Goal: Task Accomplishment & Management: Use online tool/utility

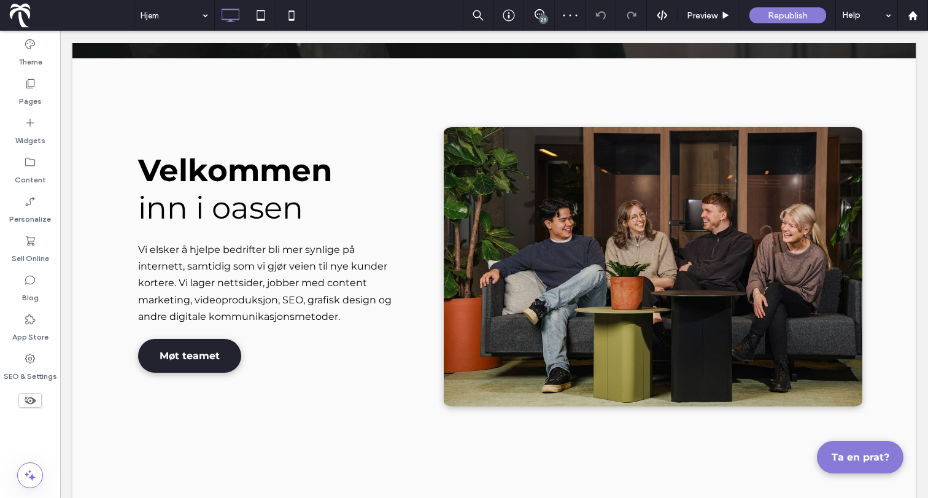
scroll to position [444, 0]
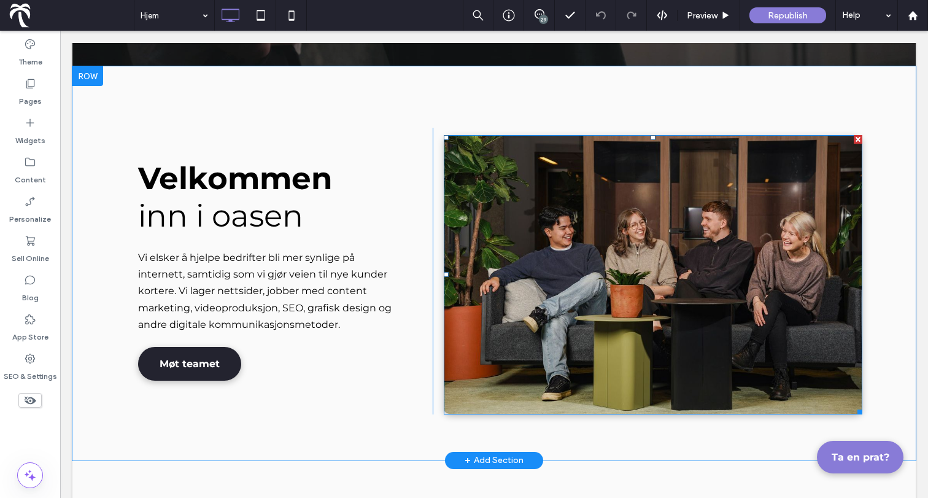
click at [577, 294] on img at bounding box center [653, 274] width 418 height 279
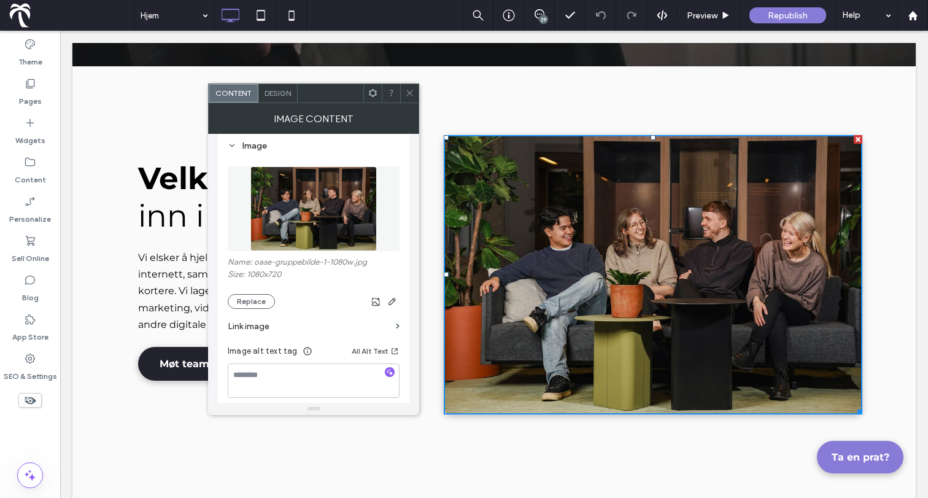
scroll to position [126, 0]
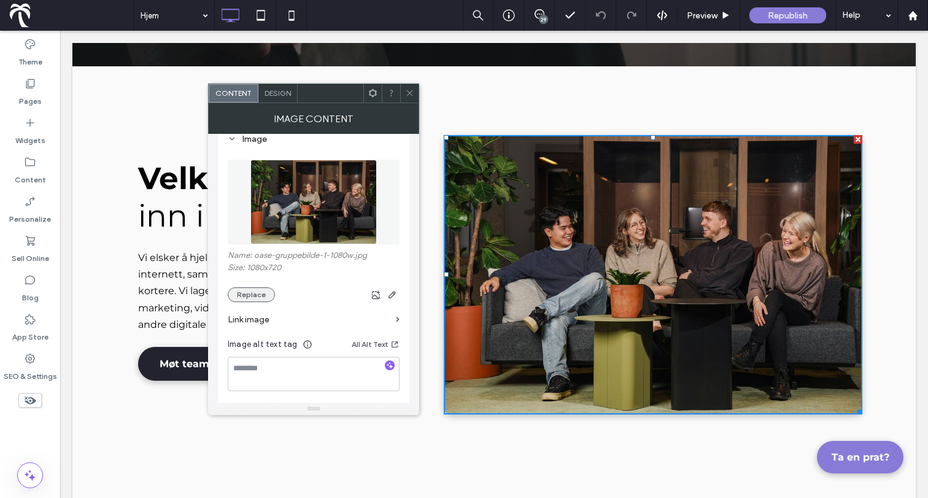
click at [267, 291] on button "Replace" at bounding box center [251, 294] width 47 height 15
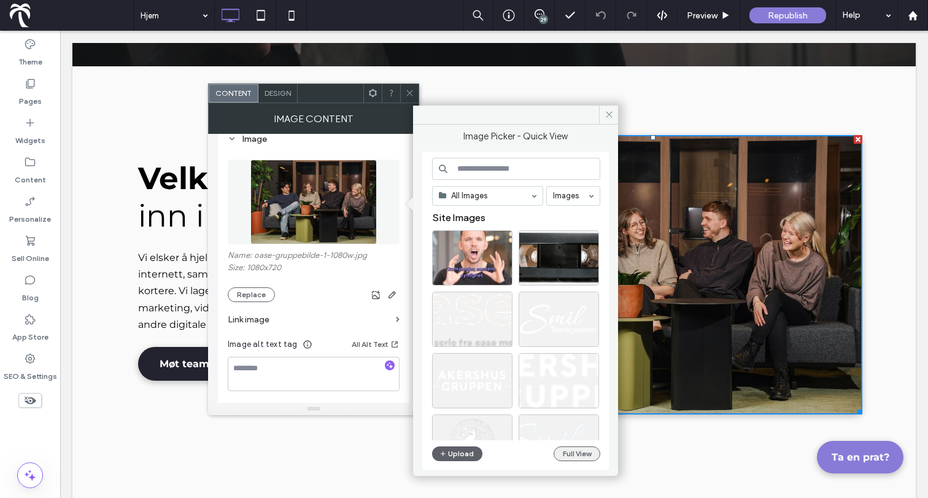
click at [580, 453] on button "Full View" at bounding box center [576, 453] width 47 height 15
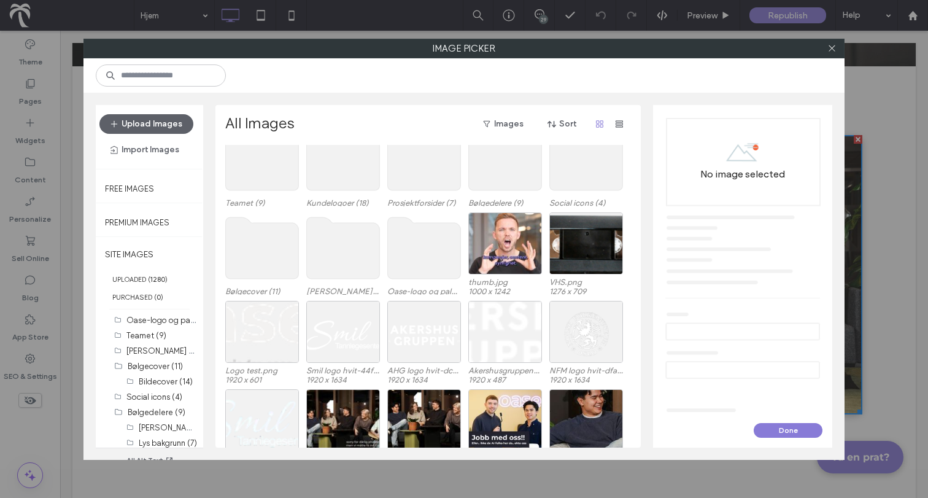
scroll to position [293, 0]
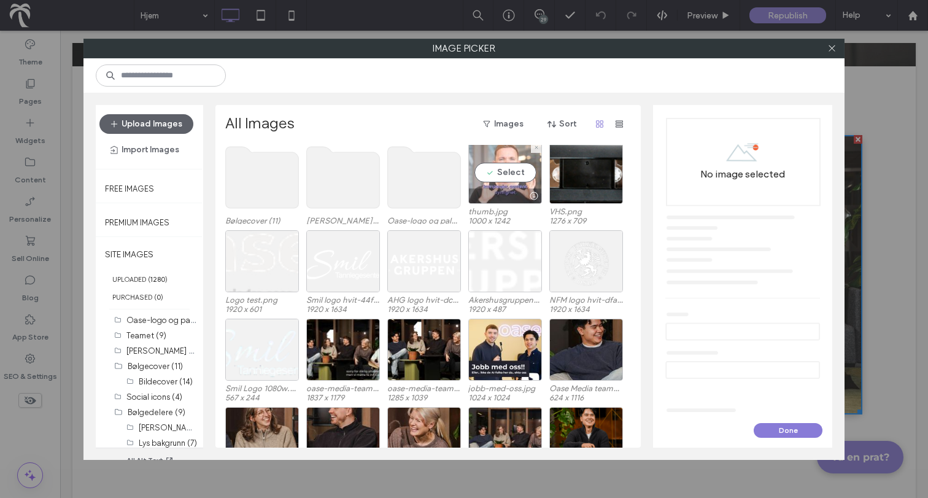
click at [502, 176] on div "Select" at bounding box center [505, 173] width 74 height 62
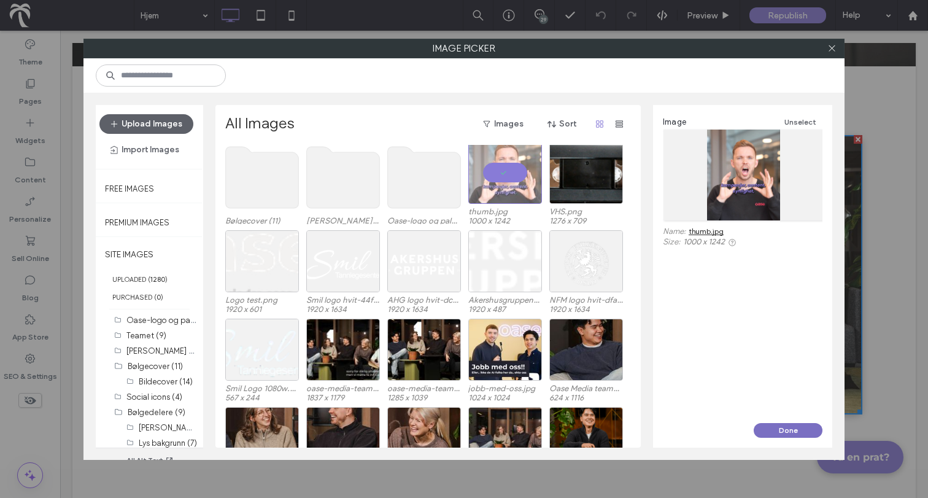
click at [795, 424] on button "Done" at bounding box center [787, 430] width 69 height 15
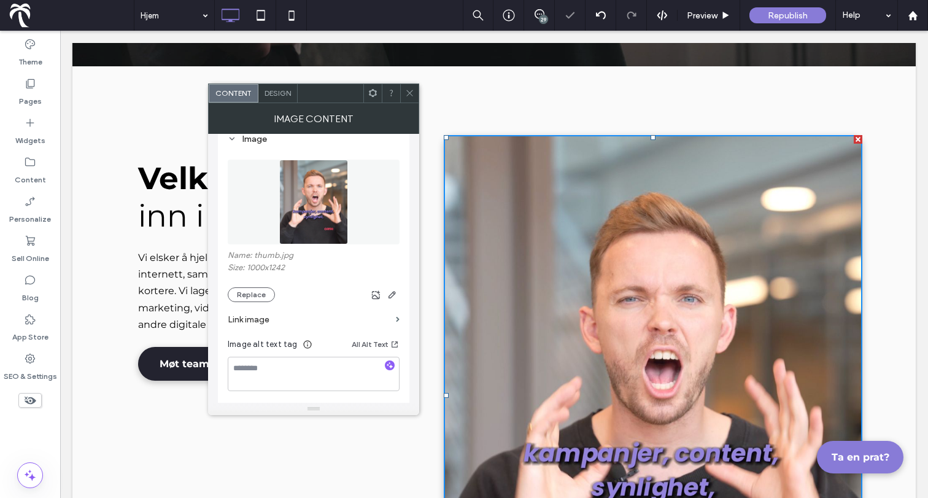
click at [416, 90] on div at bounding box center [409, 93] width 18 height 18
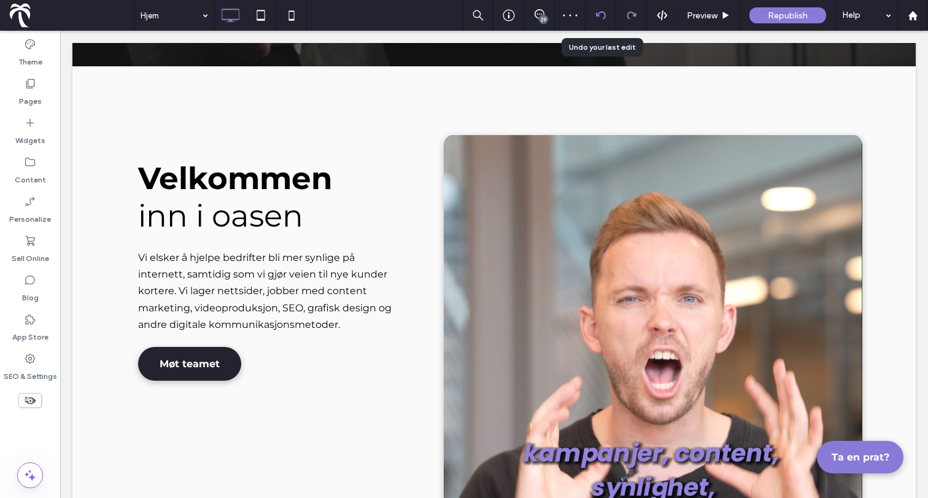
click at [598, 18] on icon at bounding box center [601, 15] width 10 height 10
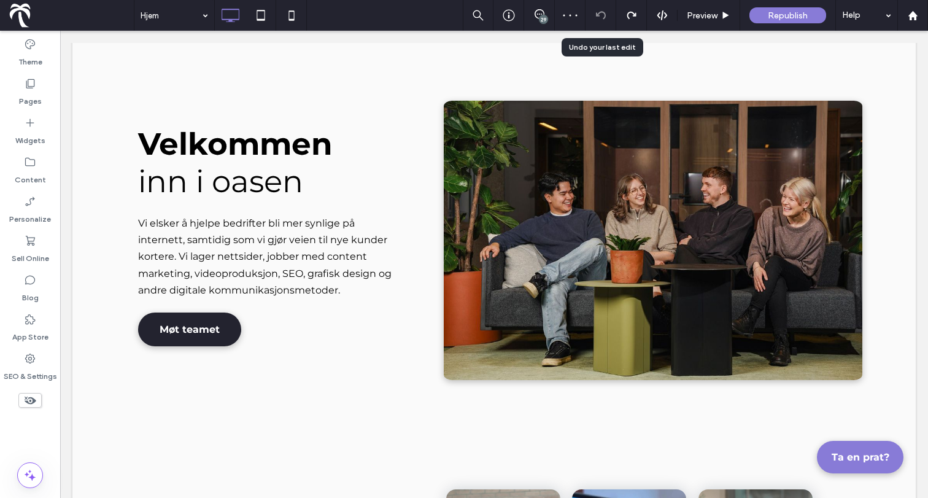
scroll to position [536, 0]
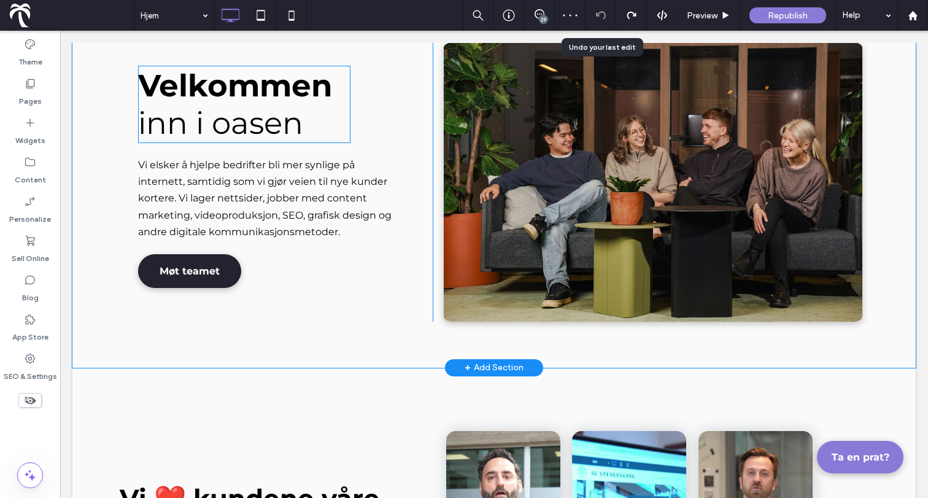
click at [187, 60] on div "Velkommen inn i oasen Vi elsker å hjelpe bedrifter bli mer synlige på internett…" at bounding box center [279, 178] width 307 height 286
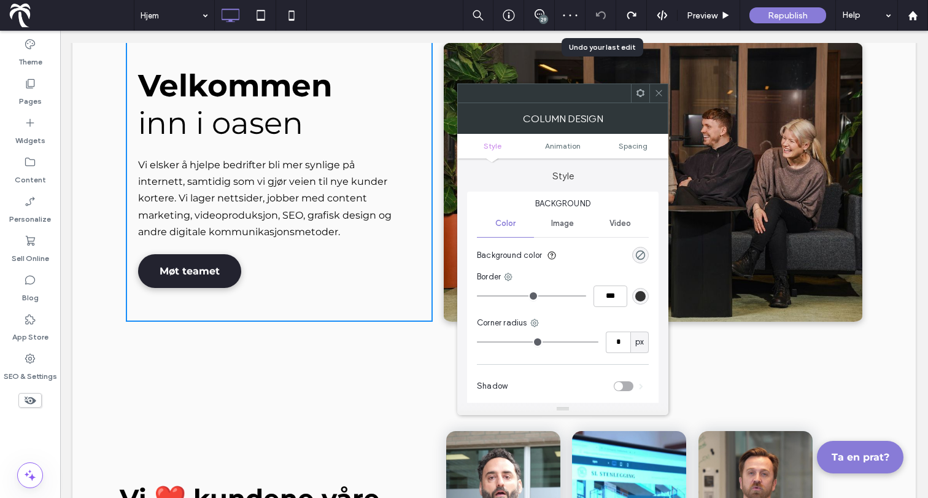
click at [202, 83] on span "Velkommen" at bounding box center [235, 85] width 194 height 37
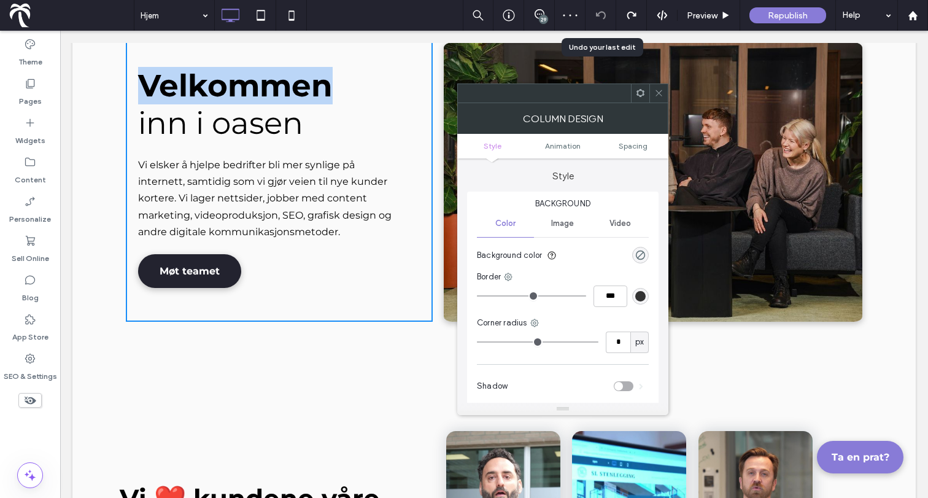
click at [202, 83] on span "Velkommen" at bounding box center [235, 85] width 194 height 37
click at [669, 87] on img at bounding box center [653, 181] width 418 height 279
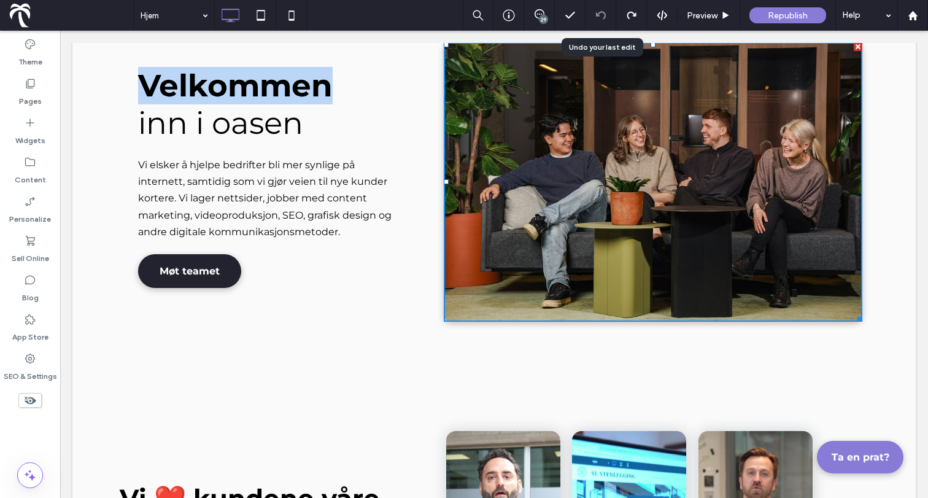
click at [244, 93] on span "Velkommen" at bounding box center [235, 85] width 194 height 37
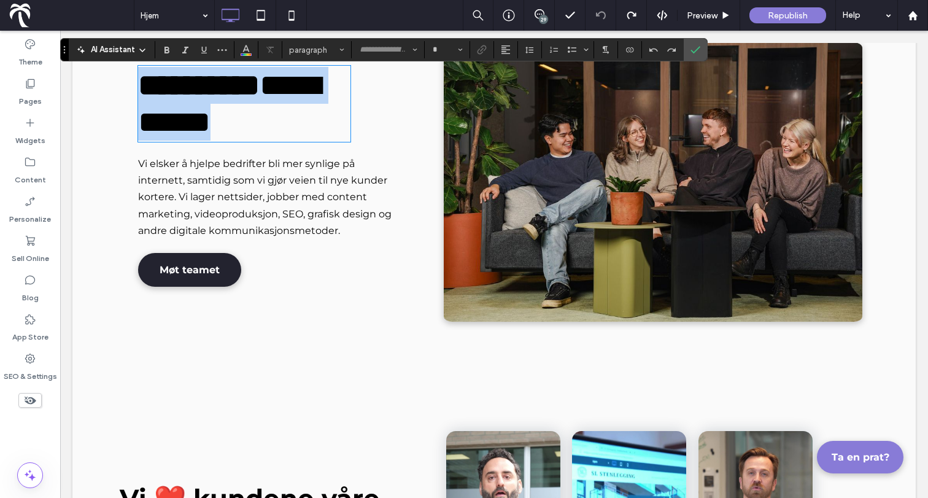
type input "**********"
type input "**"
click at [244, 93] on span "*********" at bounding box center [198, 85] width 121 height 30
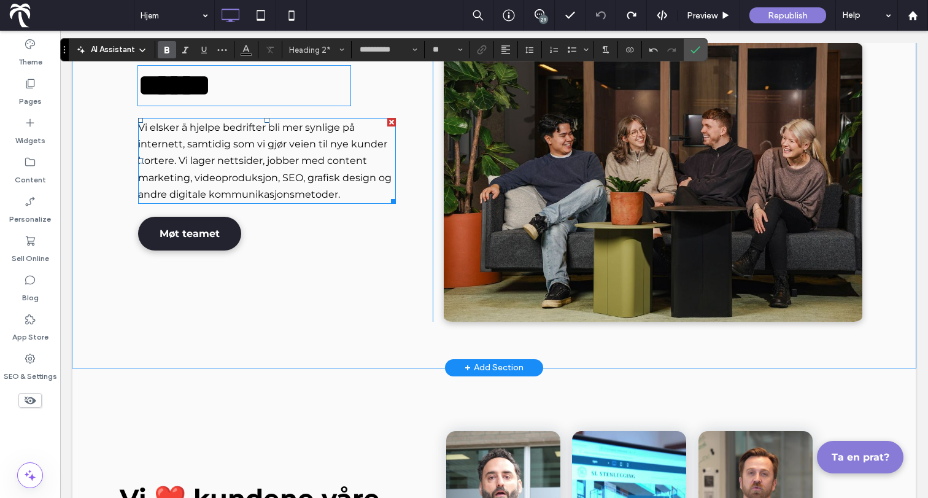
click at [256, 139] on span "hjelpe bedrifter bli mer synlige på internett, samtidig som vi gjør veien til n…" at bounding box center [262, 143] width 249 height 45
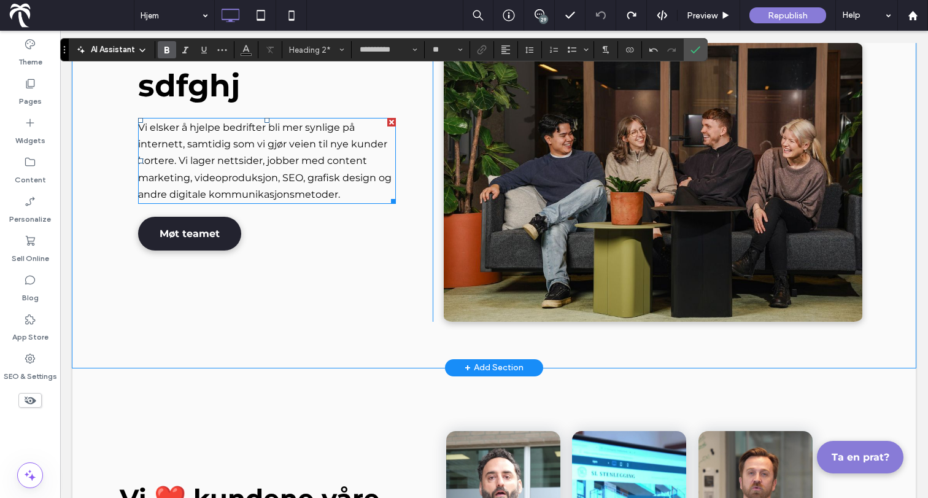
click at [256, 139] on span "hjelpe bedrifter bli mer synlige på internett, samtidig som vi gjør veien til n…" at bounding box center [262, 143] width 249 height 45
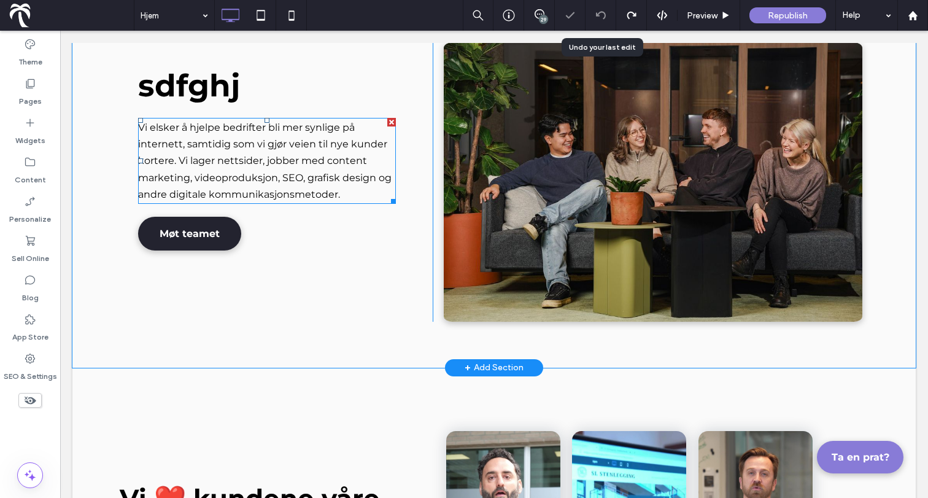
type input "**********"
type input "**"
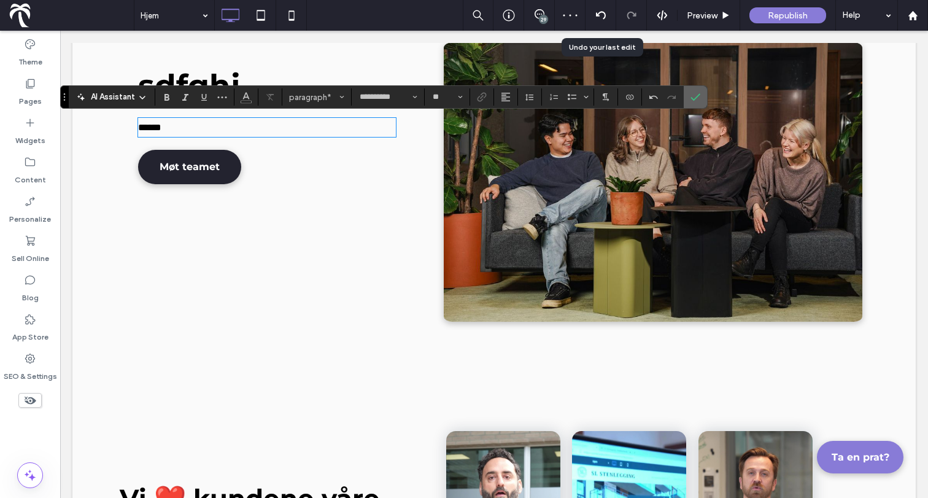
click at [696, 104] on span "Confirm" at bounding box center [695, 96] width 10 height 21
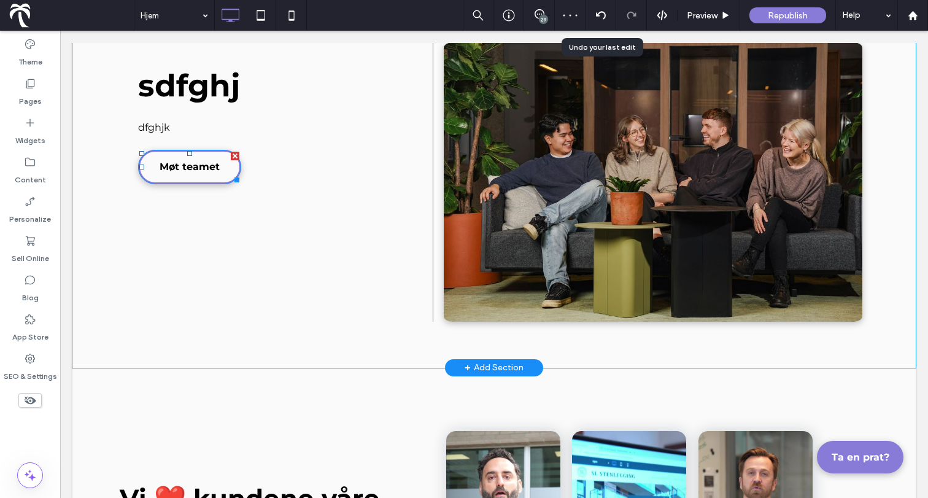
click at [226, 159] on link "Møt teamet" at bounding box center [189, 167] width 103 height 34
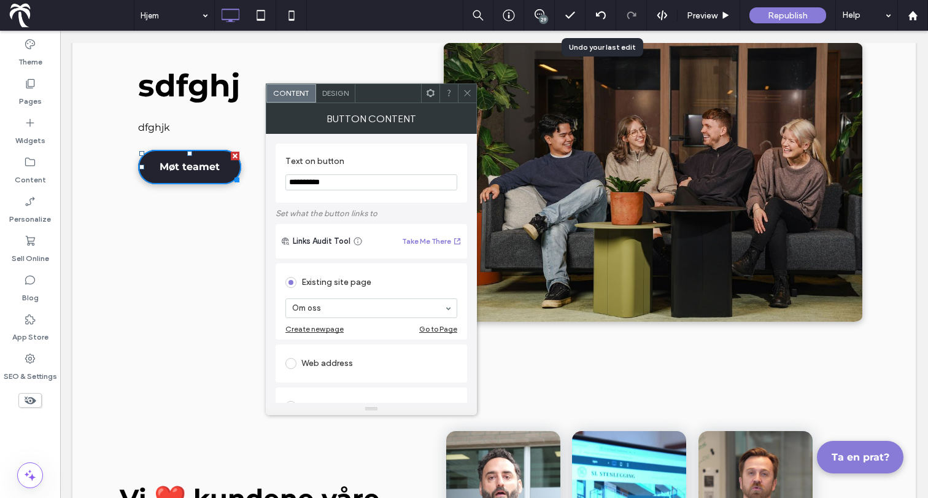
click at [332, 185] on input "**********" at bounding box center [371, 182] width 172 height 16
type input "*****"
click at [471, 91] on icon at bounding box center [467, 92] width 9 height 9
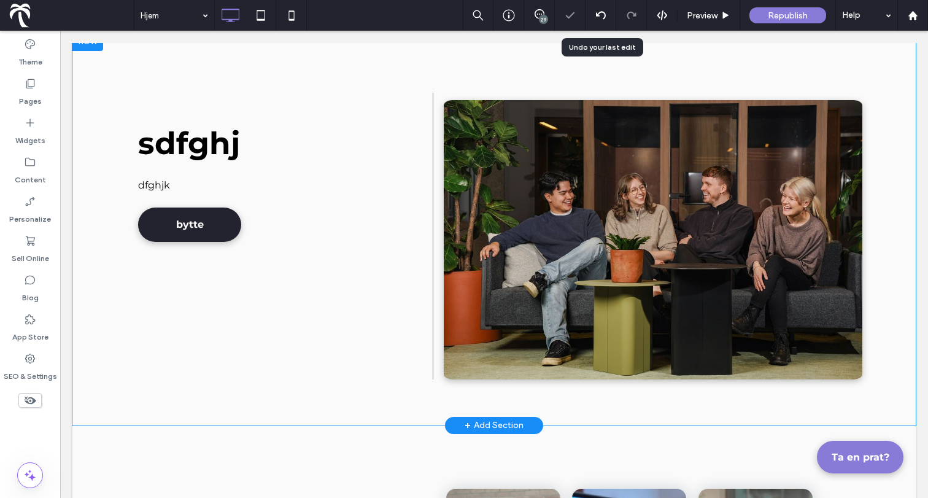
scroll to position [477, 0]
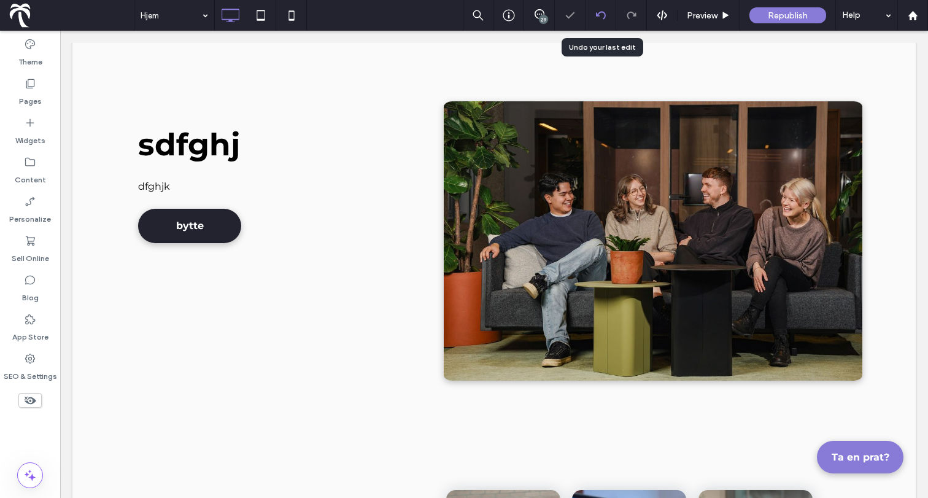
click at [602, 16] on icon at bounding box center [601, 15] width 10 height 10
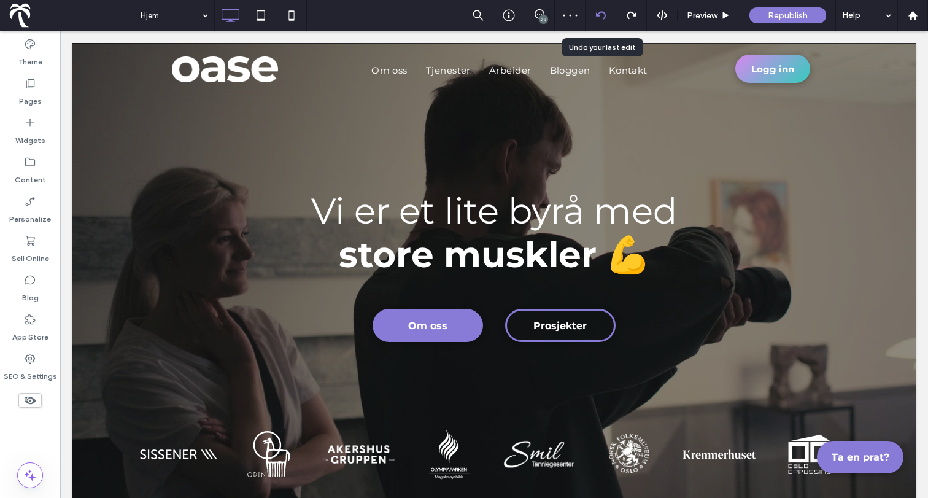
scroll to position [0, 0]
click at [602, 18] on use at bounding box center [600, 15] width 10 height 8
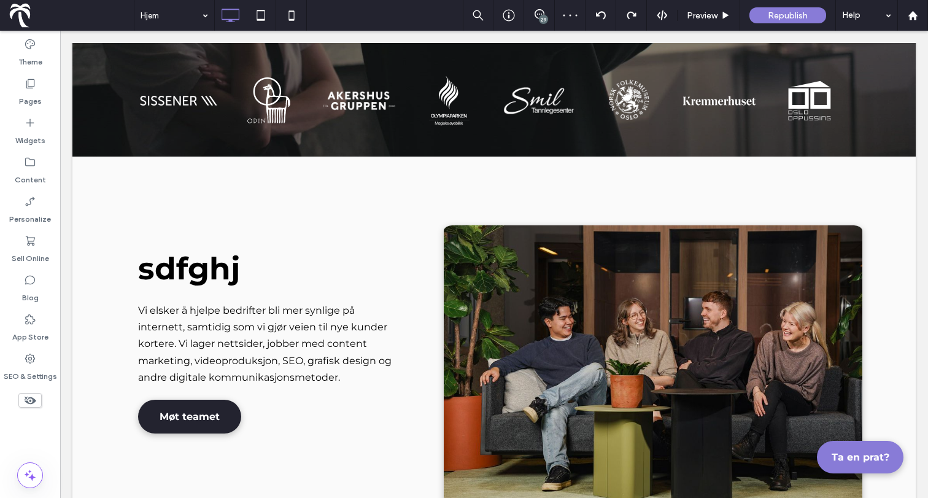
scroll to position [356, 0]
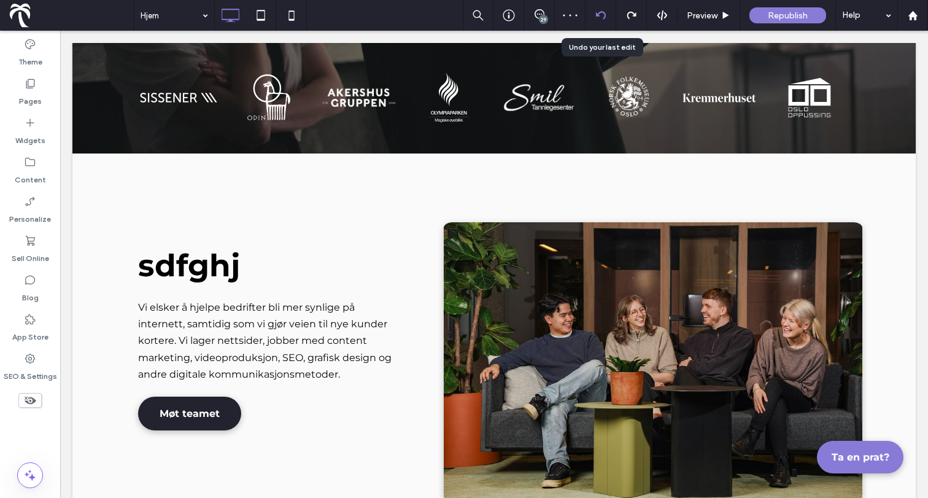
click at [602, 16] on icon at bounding box center [601, 15] width 10 height 10
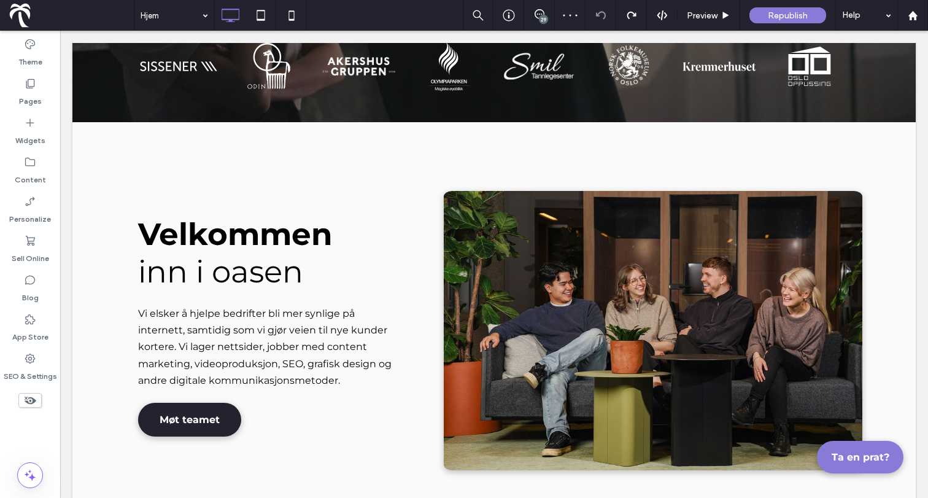
scroll to position [390, 0]
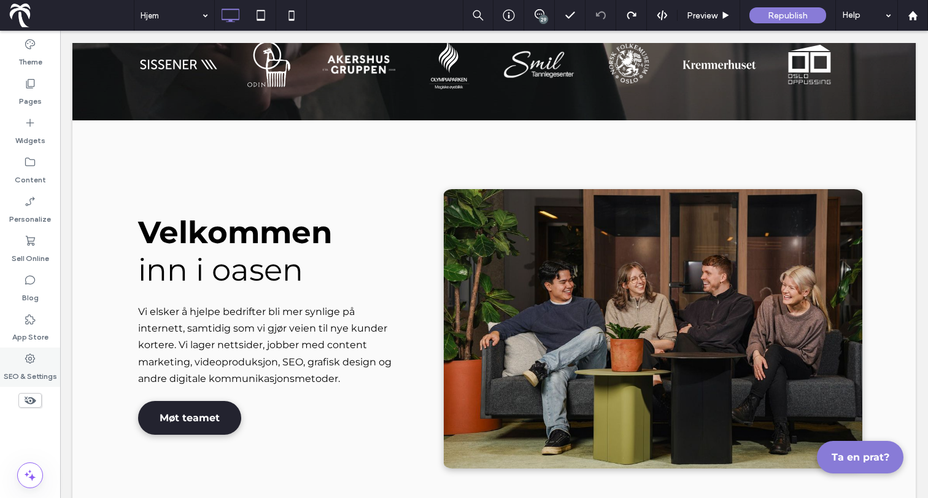
click at [23, 378] on label "SEO & Settings" at bounding box center [30, 372] width 53 height 17
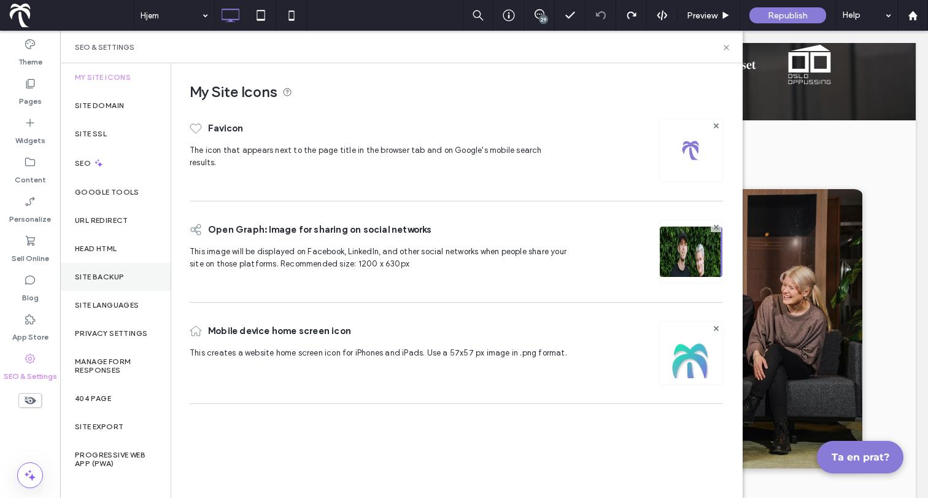
click at [91, 273] on label "Site Backup" at bounding box center [99, 276] width 49 height 9
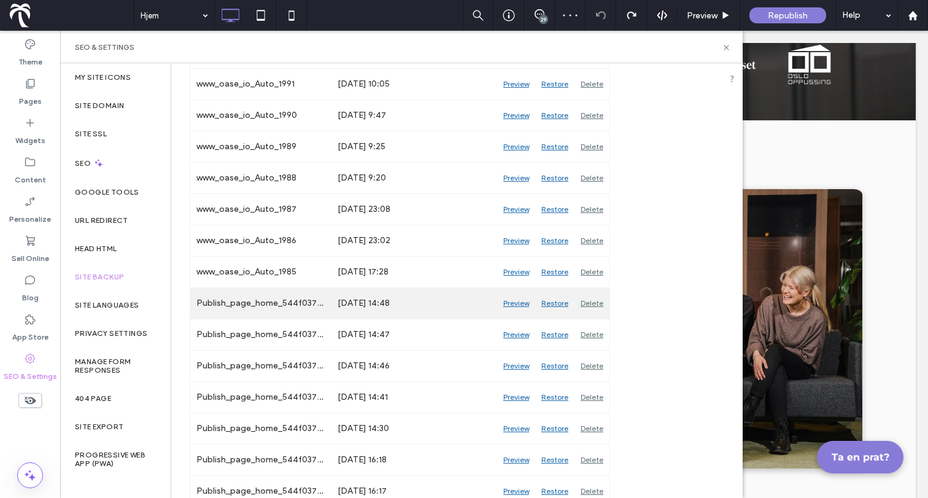
scroll to position [301, 0]
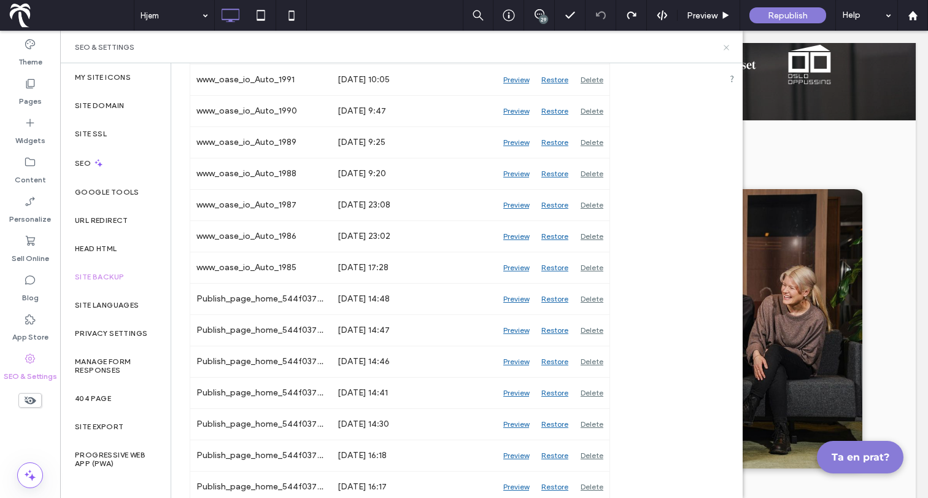
click at [727, 47] on icon at bounding box center [725, 47] width 9 height 9
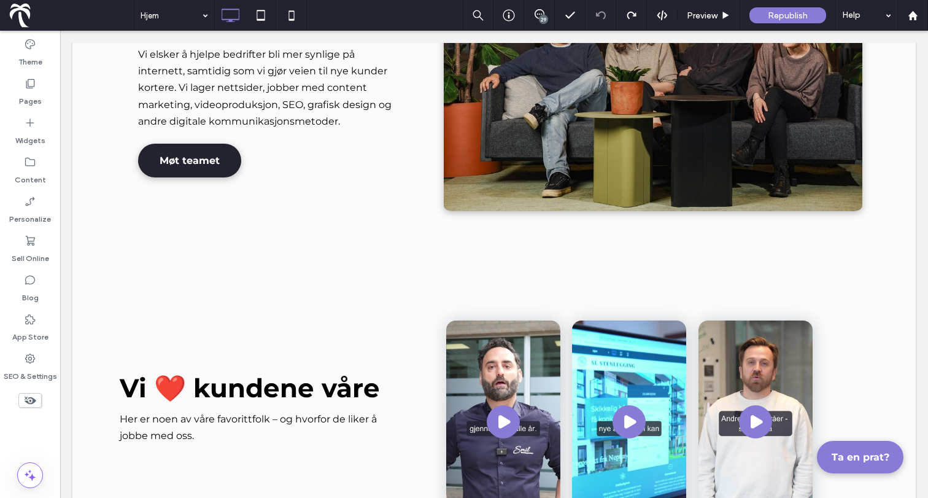
scroll to position [636, 0]
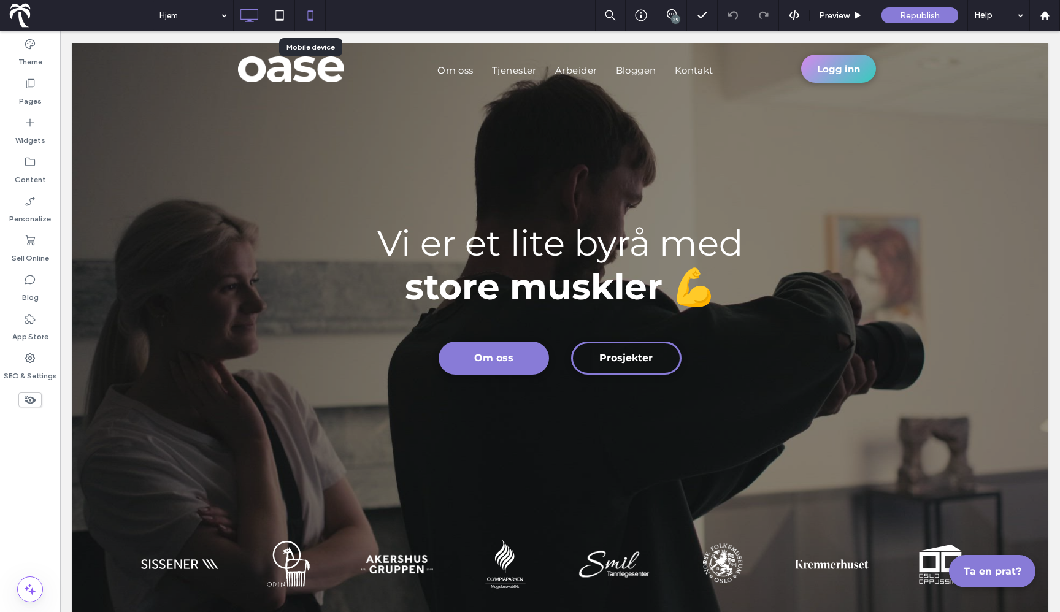
click at [310, 18] on icon at bounding box center [310, 15] width 25 height 25
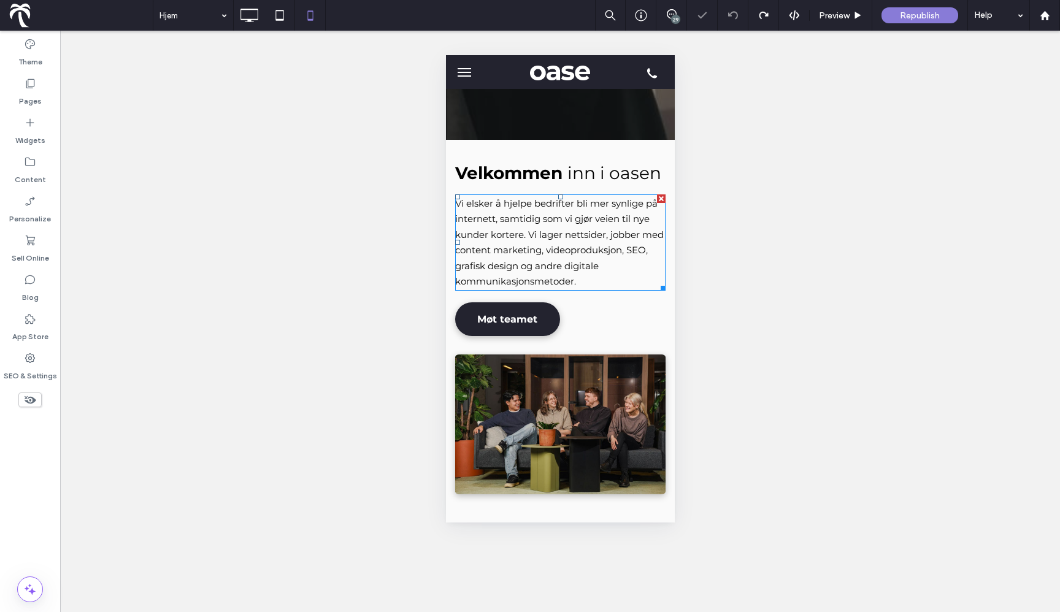
scroll to position [299, 0]
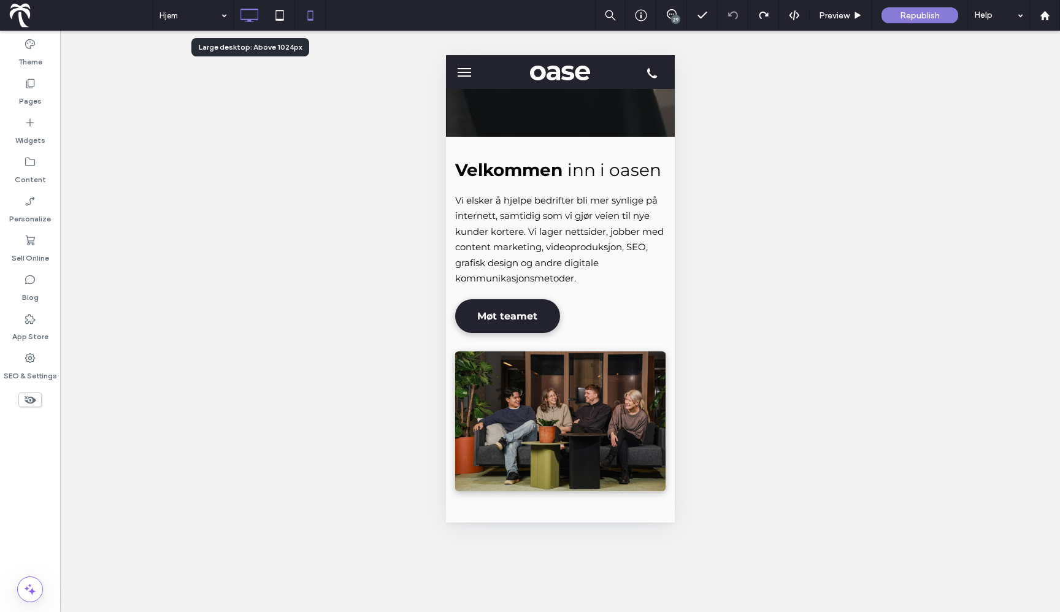
click at [246, 3] on icon at bounding box center [249, 15] width 25 height 25
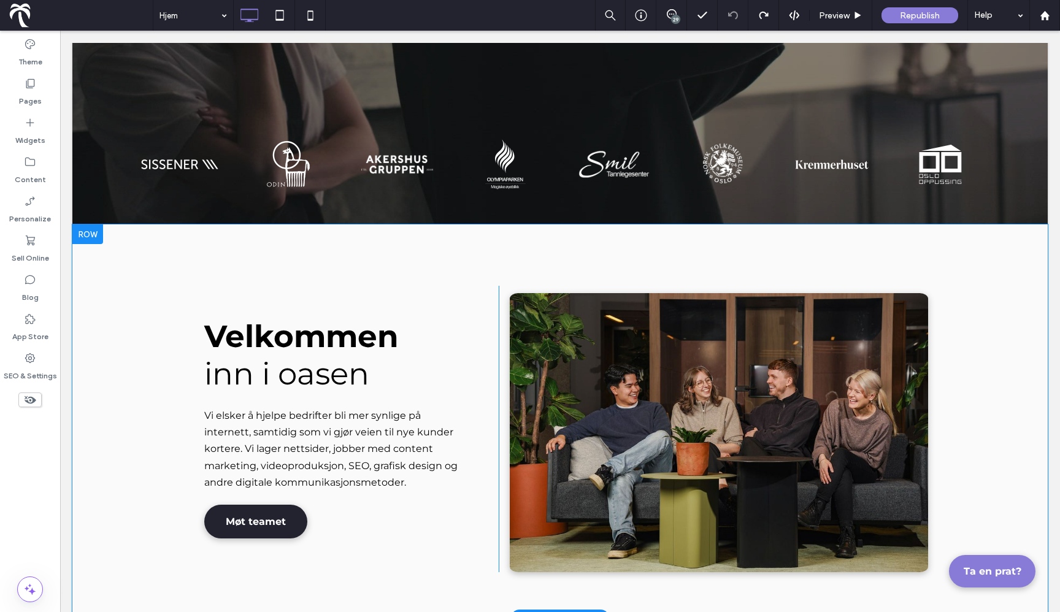
scroll to position [399, 0]
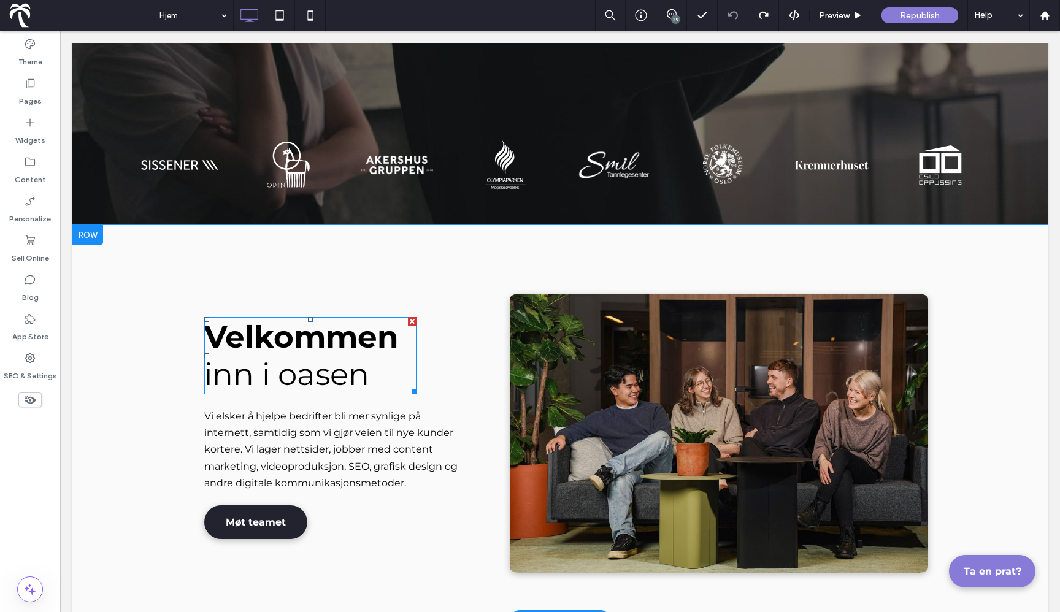
click at [286, 331] on span "Velkommen" at bounding box center [301, 336] width 194 height 37
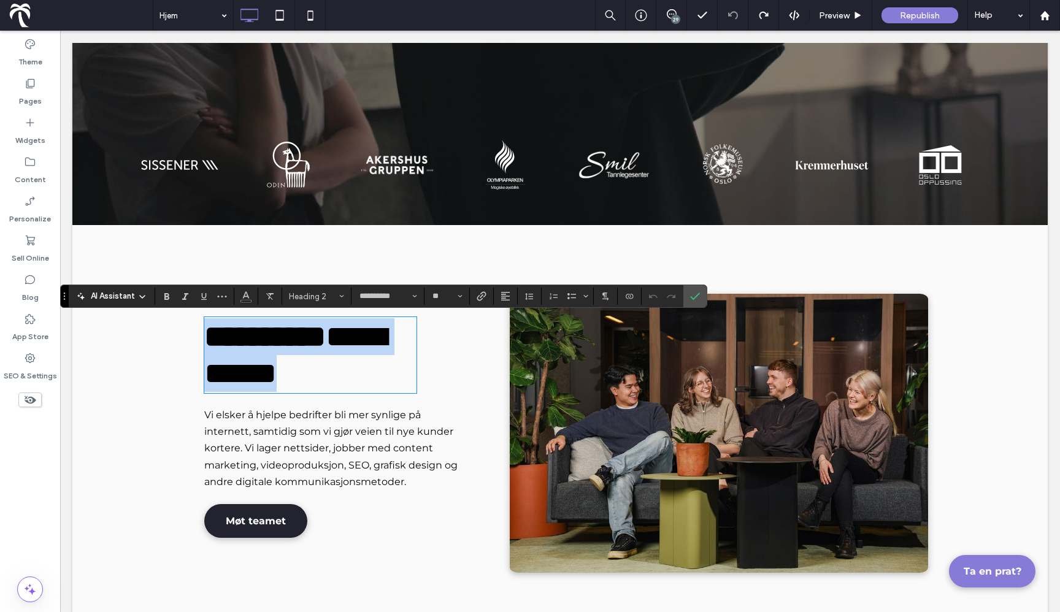
click at [286, 331] on span "*********" at bounding box center [264, 336] width 121 height 30
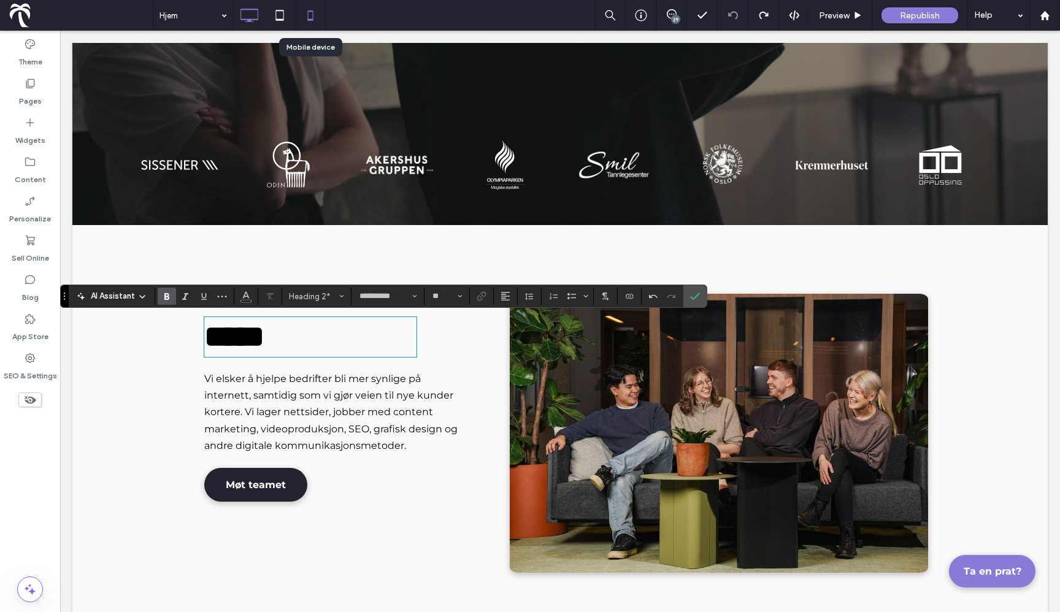
click at [310, 15] on icon at bounding box center [310, 15] width 25 height 25
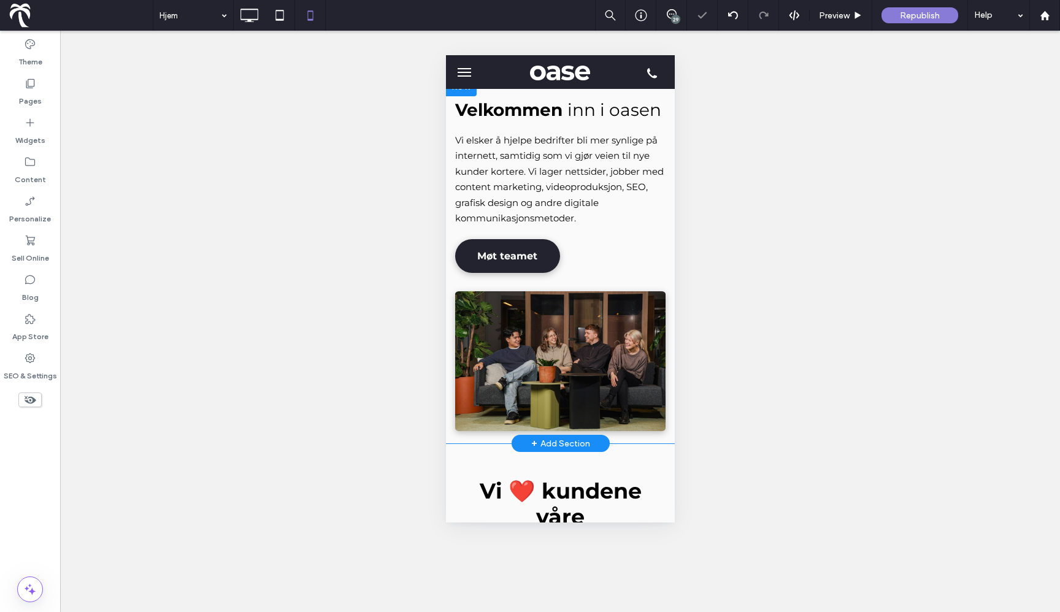
scroll to position [277, 0]
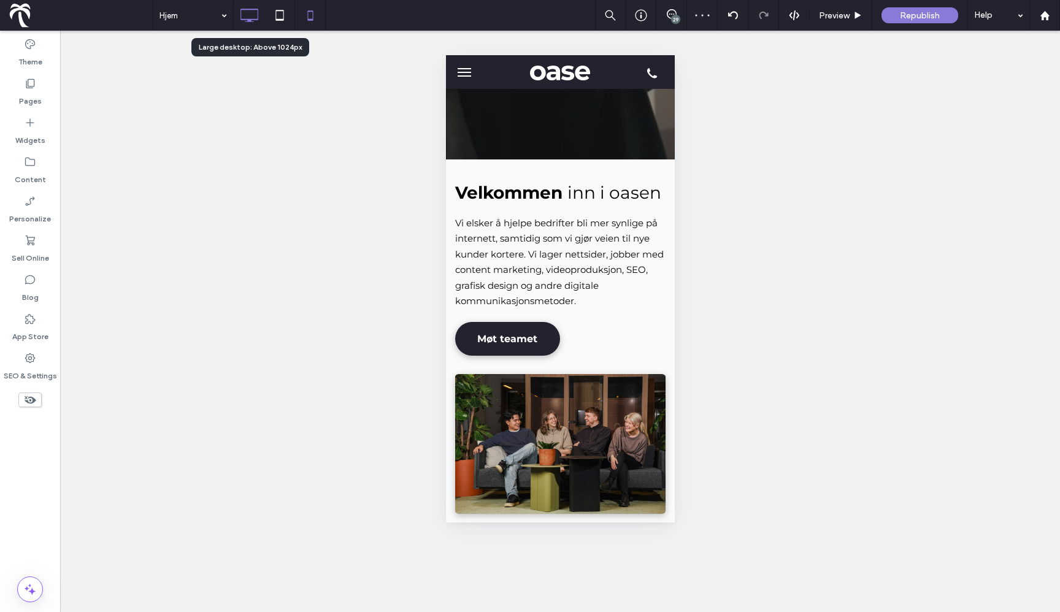
click at [253, 17] on icon at bounding box center [249, 15] width 25 height 25
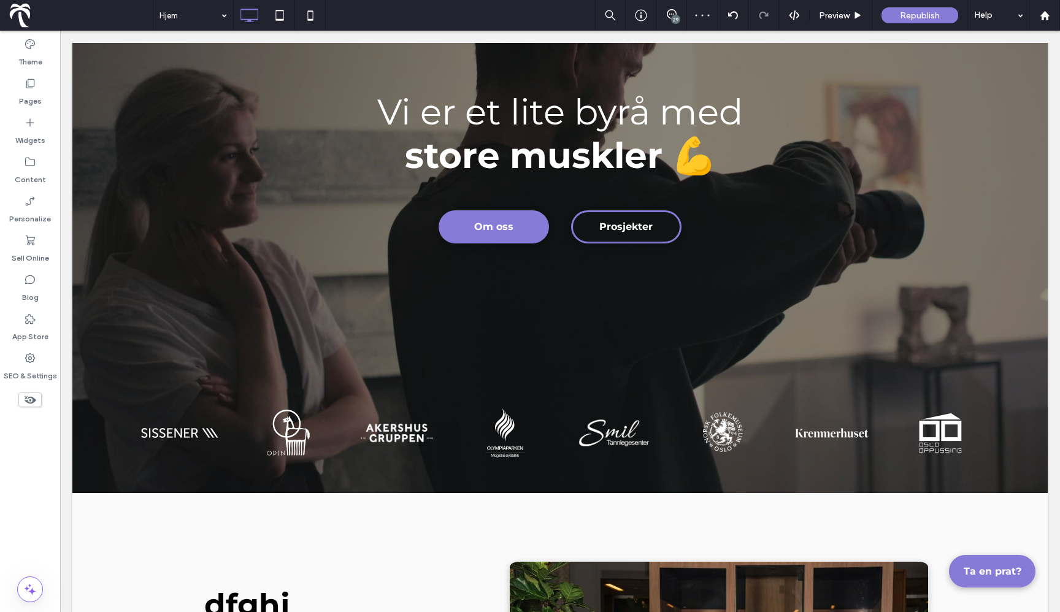
scroll to position [536, 0]
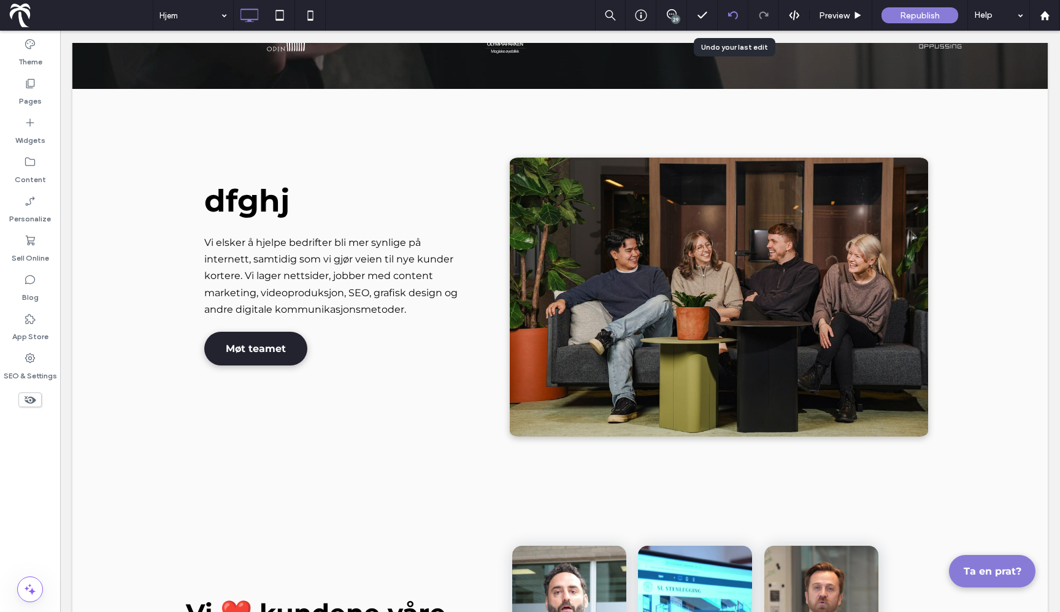
click at [736, 20] on div at bounding box center [733, 15] width 31 height 31
click at [736, 12] on icon at bounding box center [733, 15] width 10 height 10
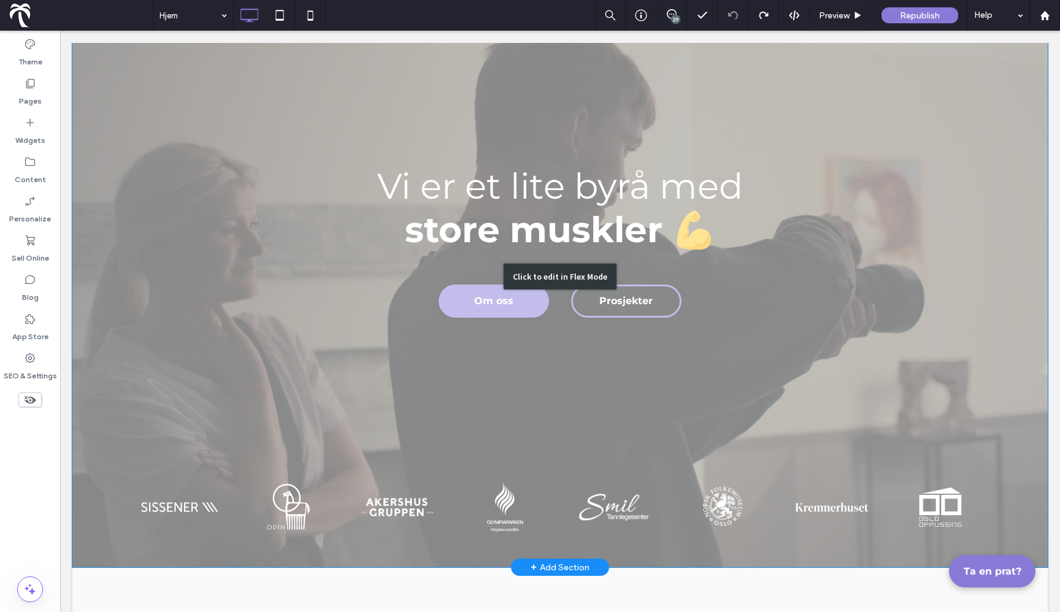
scroll to position [0, 0]
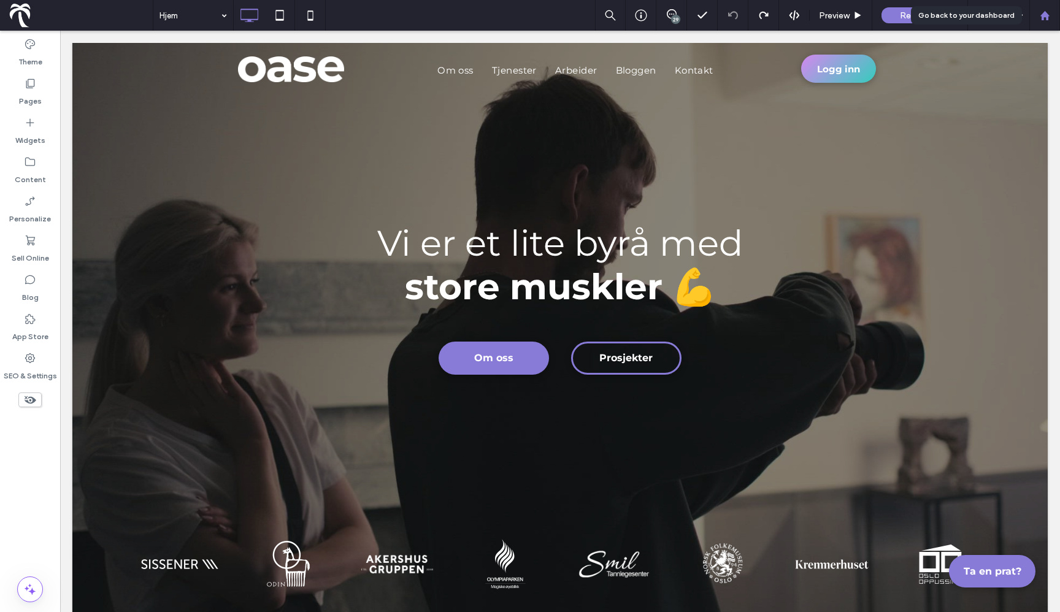
click at [1049, 18] on icon at bounding box center [1045, 15] width 10 height 10
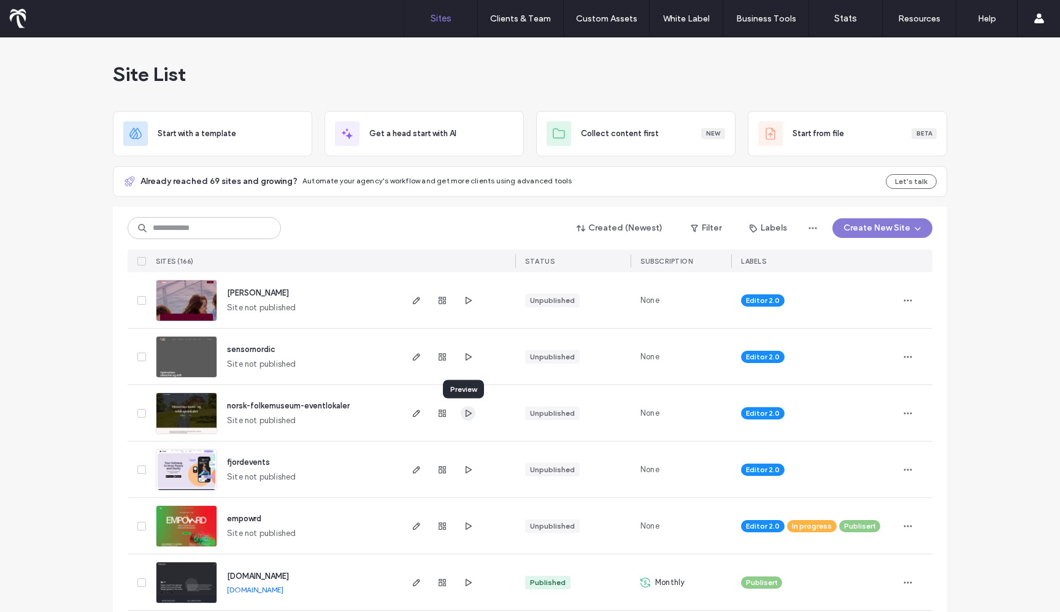
click at [466, 415] on use "button" at bounding box center [469, 412] width 6 height 7
